Goal: Navigation & Orientation: Find specific page/section

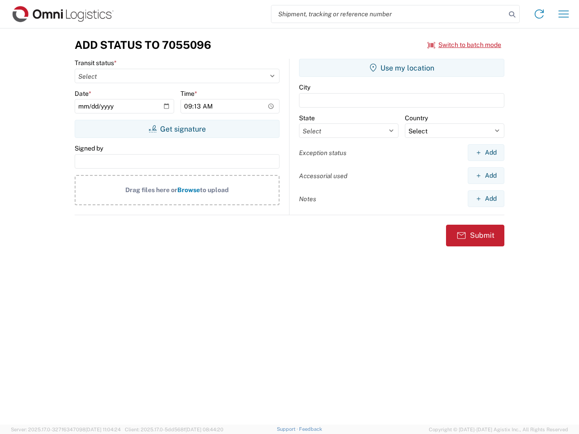
click at [389, 14] on input "search" at bounding box center [389, 13] width 234 height 17
click at [512, 14] on icon at bounding box center [512, 14] width 13 height 13
click at [539, 14] on icon at bounding box center [539, 14] width 14 height 14
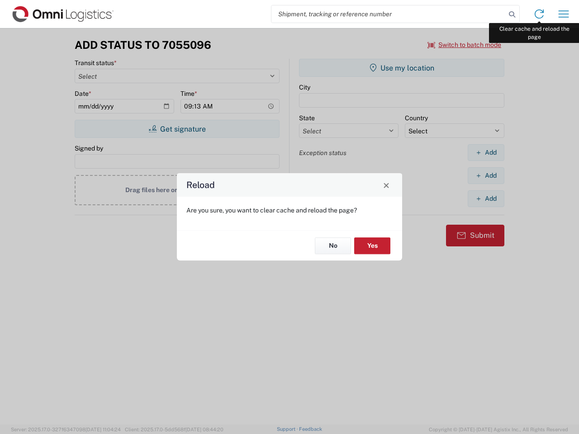
click at [564, 14] on div "Reload Are you sure, you want to clear cache and reload the page? No Yes" at bounding box center [289, 217] width 579 height 434
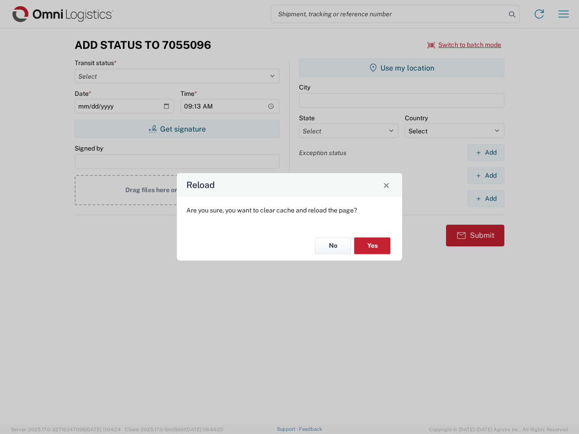
click at [465, 45] on div "Reload Are you sure, you want to clear cache and reload the page? No Yes" at bounding box center [289, 217] width 579 height 434
click at [177, 129] on div "Reload Are you sure, you want to clear cache and reload the page? No Yes" at bounding box center [289, 217] width 579 height 434
click at [402, 68] on div "Reload Are you sure, you want to clear cache and reload the page? No Yes" at bounding box center [289, 217] width 579 height 434
click at [486, 153] on div "Reload Are you sure, you want to clear cache and reload the page? No Yes" at bounding box center [289, 217] width 579 height 434
click at [486, 176] on div "Reload Are you sure, you want to clear cache and reload the page? No Yes" at bounding box center [289, 217] width 579 height 434
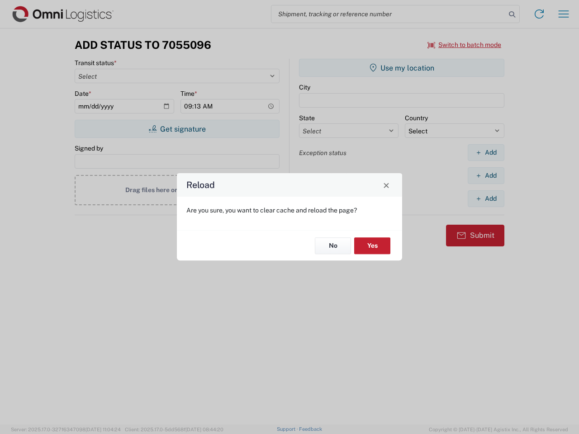
click at [486, 199] on div "Reload Are you sure, you want to clear cache and reload the page? No Yes" at bounding box center [289, 217] width 579 height 434
